Goal: Find contact information: Find contact information

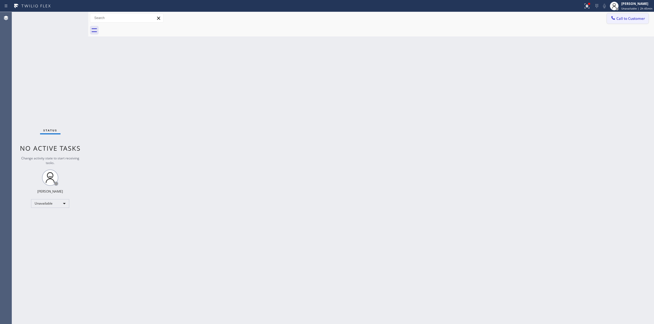
click at [617, 20] on span "Call to Customer" at bounding box center [630, 18] width 29 height 5
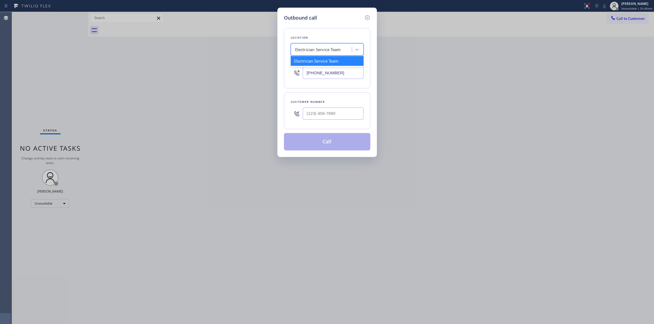
paste input "Viking Repair Service"
type input "Viking Repair Service"
click at [321, 54] on div "Electrician Service Team Viking Repair Service" at bounding box center [327, 49] width 73 height 12
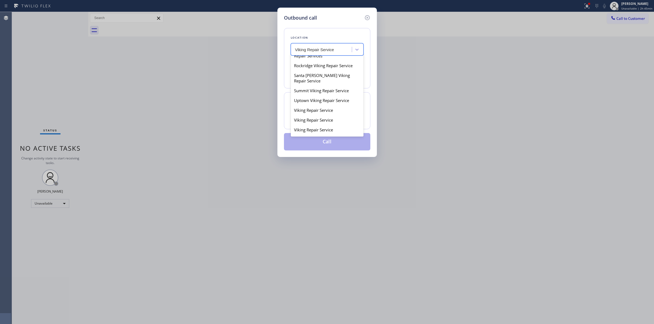
scroll to position [102, 0]
click at [327, 98] on div "Viking Repair Service" at bounding box center [327, 93] width 73 height 10
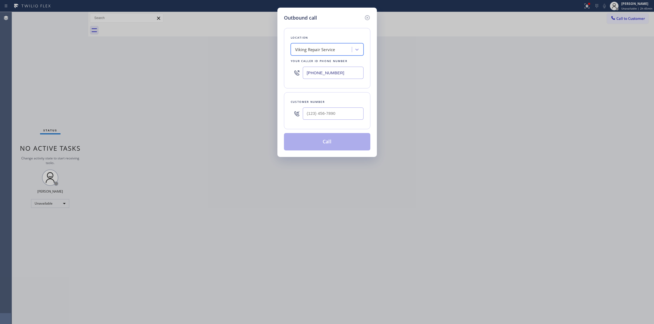
click at [336, 52] on div "Viking Repair Service" at bounding box center [321, 50] width 59 height 10
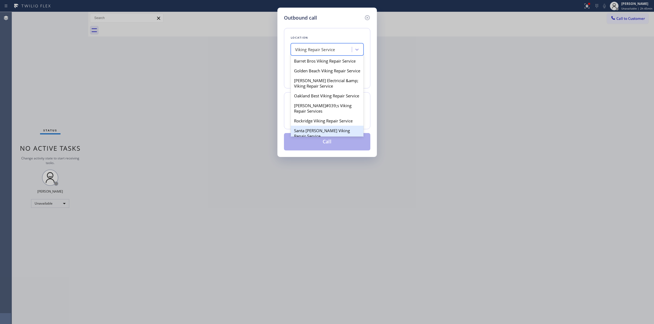
scroll to position [89, 0]
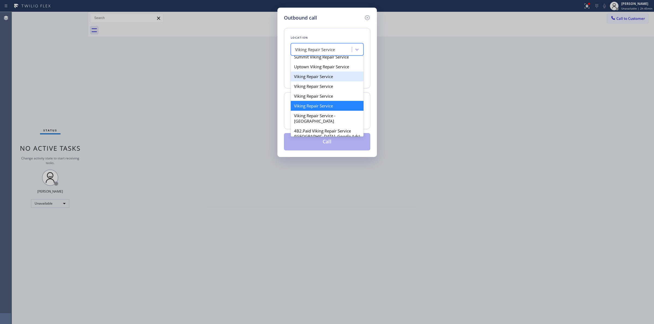
click at [322, 81] on div "Viking Repair Service" at bounding box center [327, 77] width 73 height 10
type input "[PHONE_NUMBER]"
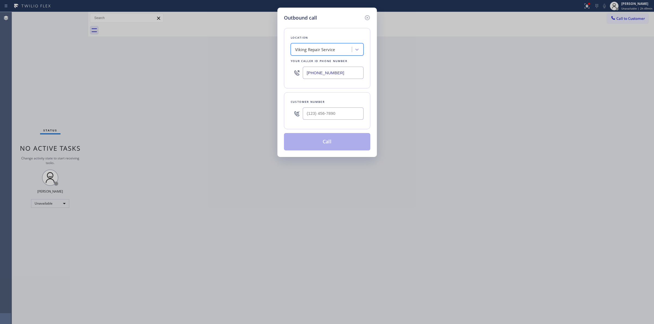
click at [345, 50] on div "Viking Repair Service" at bounding box center [321, 50] width 59 height 10
paste input "Electricians Service Team"
type input "Electricians Service Team"
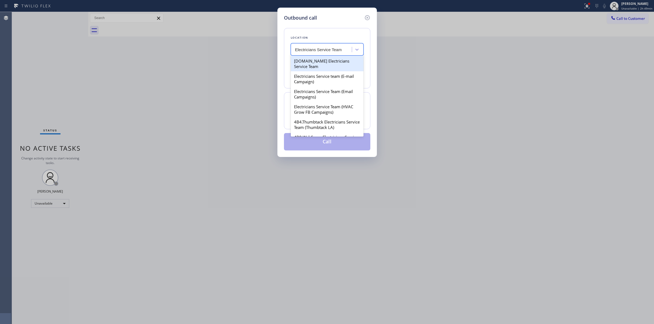
scroll to position [0, 0]
click at [320, 64] on div "[DOMAIN_NAME] Electricians Service Team" at bounding box center [327, 63] width 73 height 15
type input "[PHONE_NUMBER]"
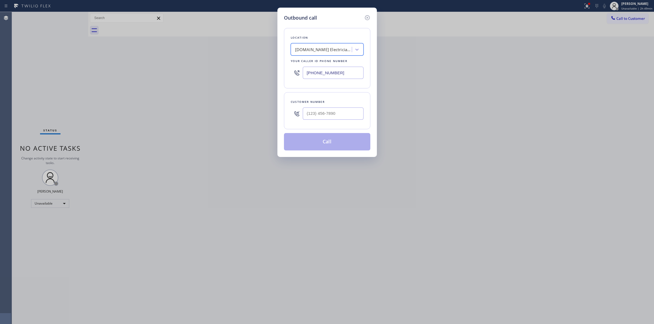
click at [339, 75] on input "[PHONE_NUMBER]" at bounding box center [333, 73] width 61 height 12
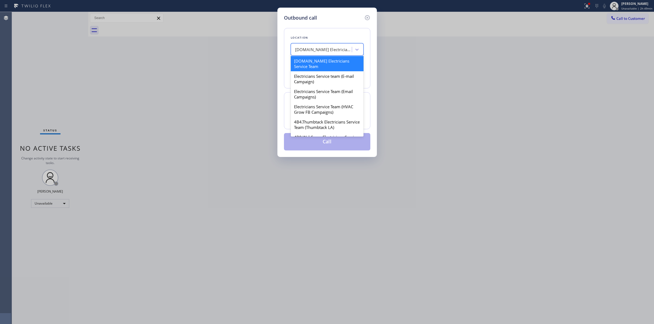
click at [339, 48] on div "[DOMAIN_NAME] Electricians Service Team" at bounding box center [323, 50] width 57 height 6
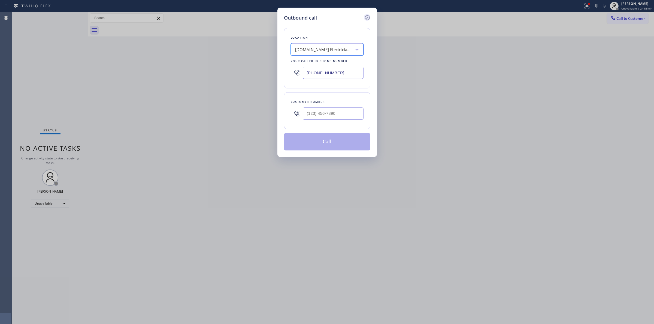
click at [366, 17] on icon at bounding box center [367, 17] width 7 height 7
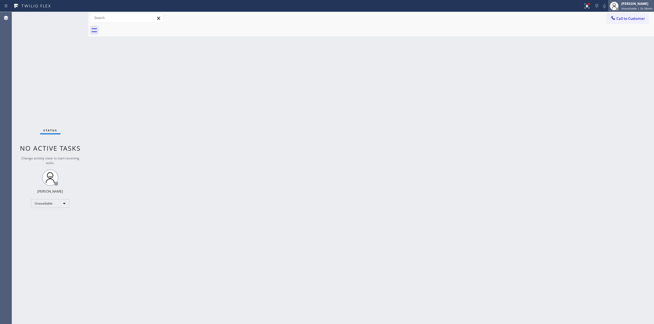
click at [623, 5] on div "[PERSON_NAME]" at bounding box center [636, 3] width 31 height 5
click at [612, 56] on button "Log out" at bounding box center [626, 53] width 54 height 12
